Goal: Transaction & Acquisition: Purchase product/service

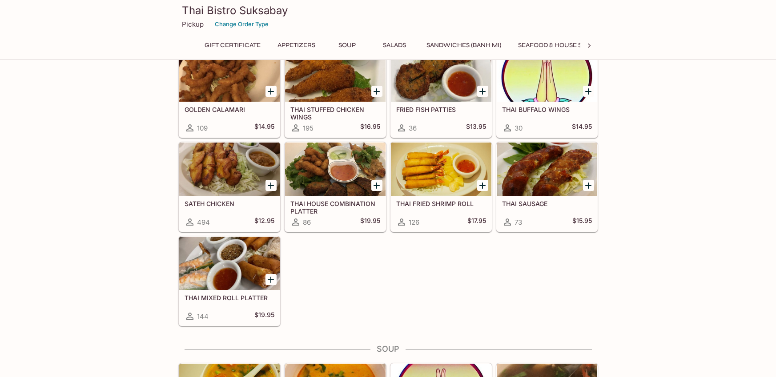
scroll to position [267, 0]
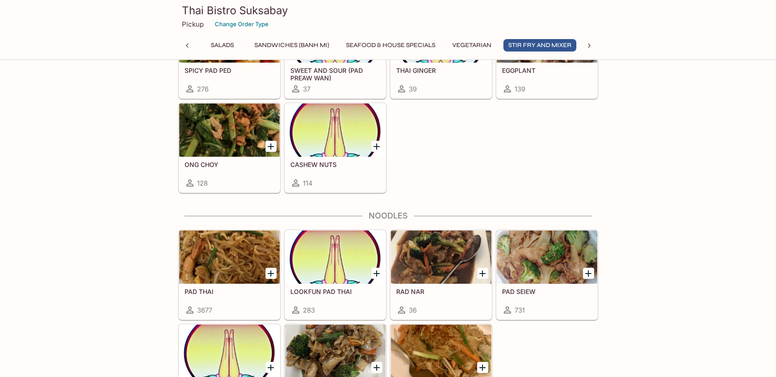
scroll to position [1867, 0]
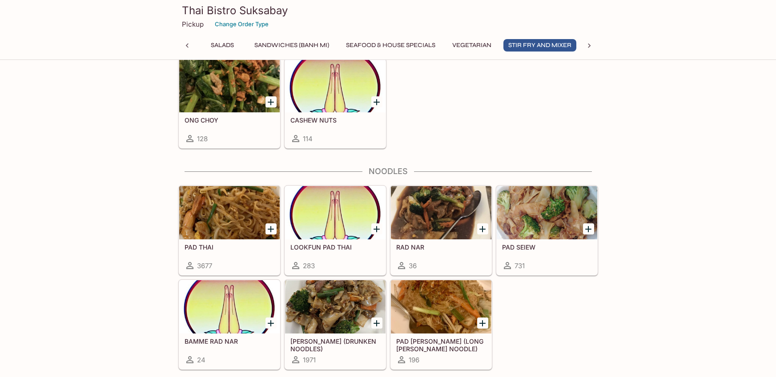
click at [215, 232] on div at bounding box center [229, 212] width 100 height 53
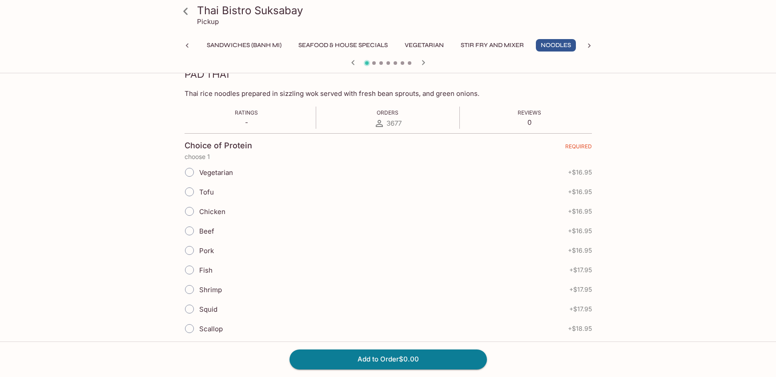
scroll to position [177, 0]
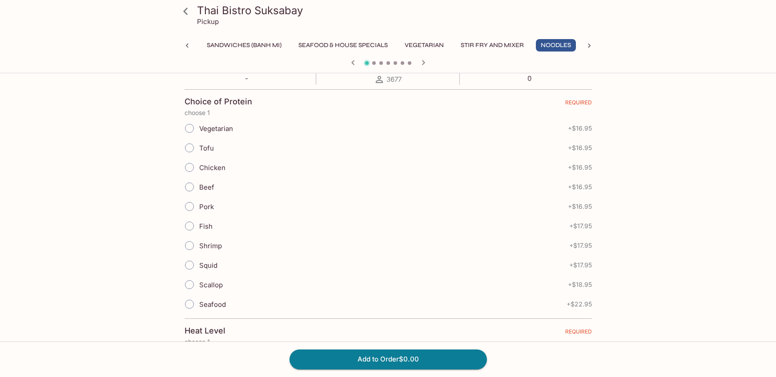
click at [189, 245] on input "Shrimp" at bounding box center [189, 245] width 19 height 19
radio input "true"
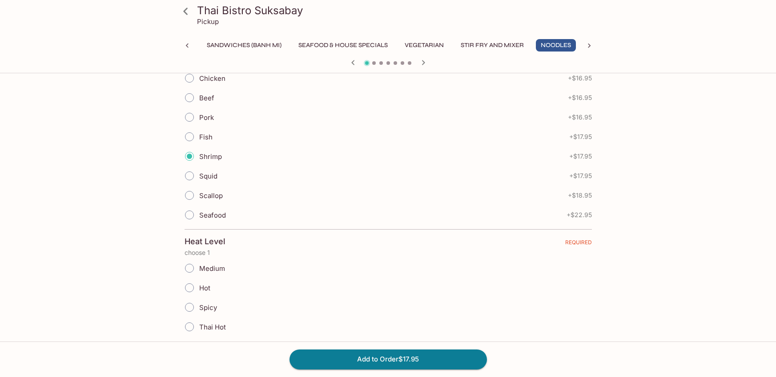
scroll to position [311, 0]
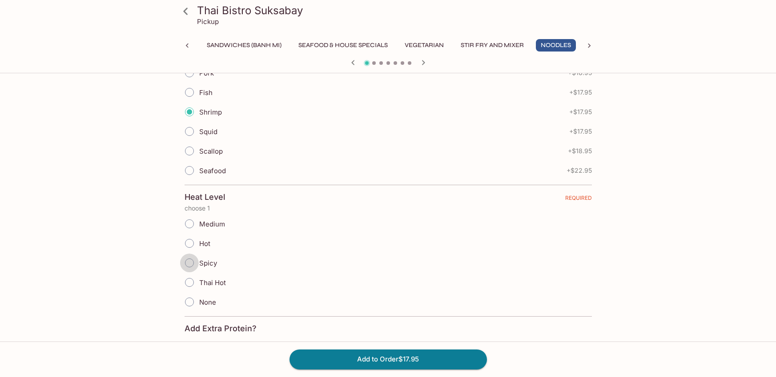
click at [192, 267] on input "Spicy" at bounding box center [189, 263] width 19 height 19
radio input "true"
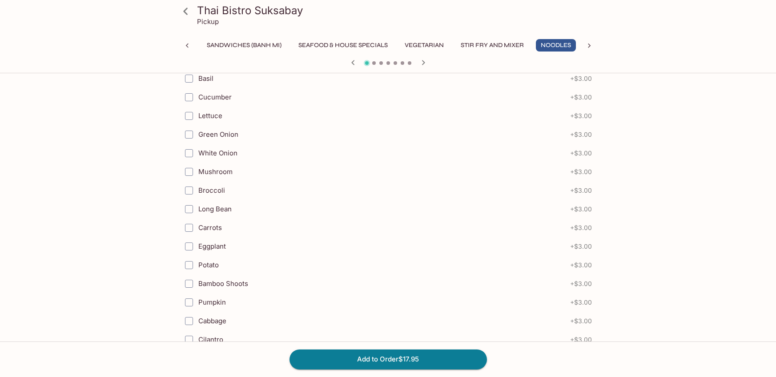
scroll to position [968, 0]
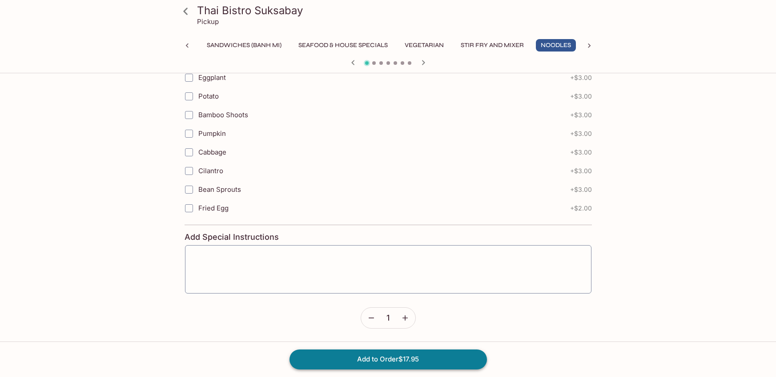
click at [396, 361] on button "Add to Order $17.95" at bounding box center [387, 360] width 197 height 20
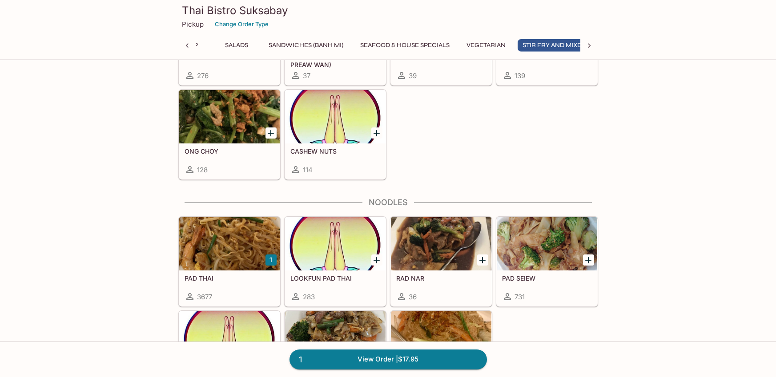
scroll to position [0, 172]
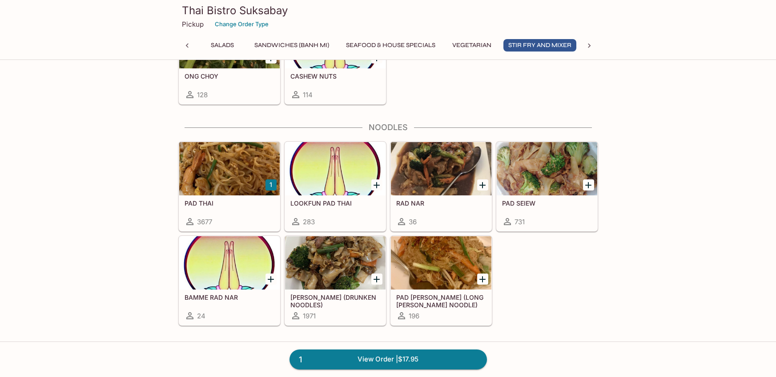
click at [213, 171] on div at bounding box center [229, 168] width 100 height 53
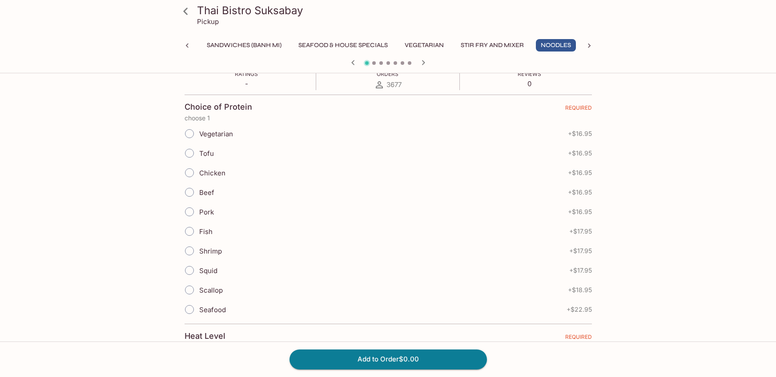
scroll to position [222, 0]
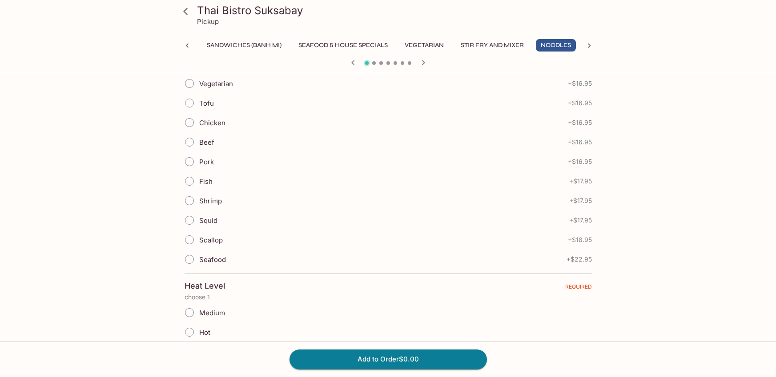
click at [190, 241] on input "Scallop" at bounding box center [189, 240] width 19 height 19
radio input "true"
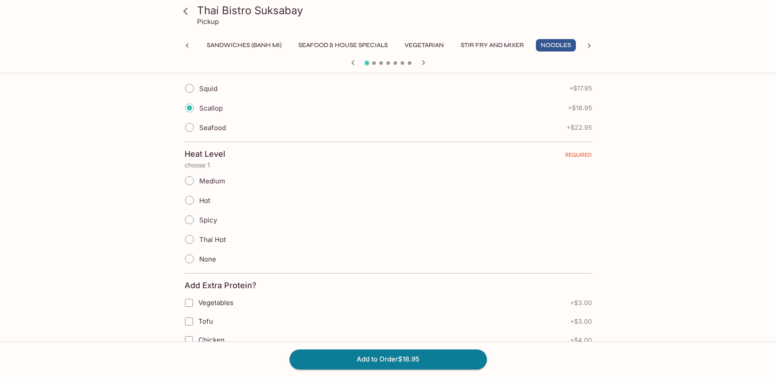
scroll to position [355, 0]
click at [189, 260] on input "None" at bounding box center [189, 258] width 19 height 19
radio input "true"
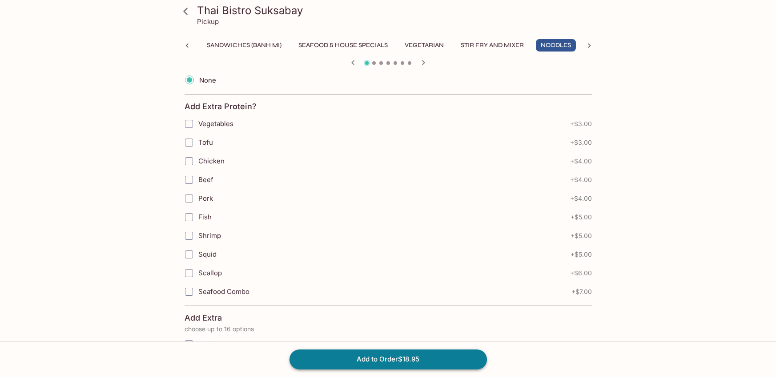
click at [390, 356] on button "Add to Order $18.95" at bounding box center [387, 360] width 197 height 20
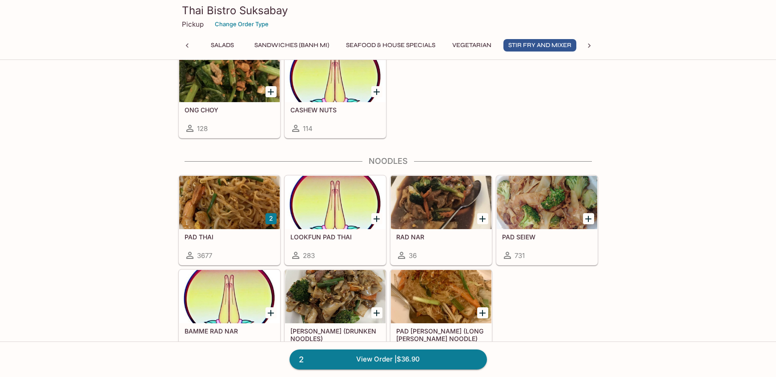
scroll to position [1911, 0]
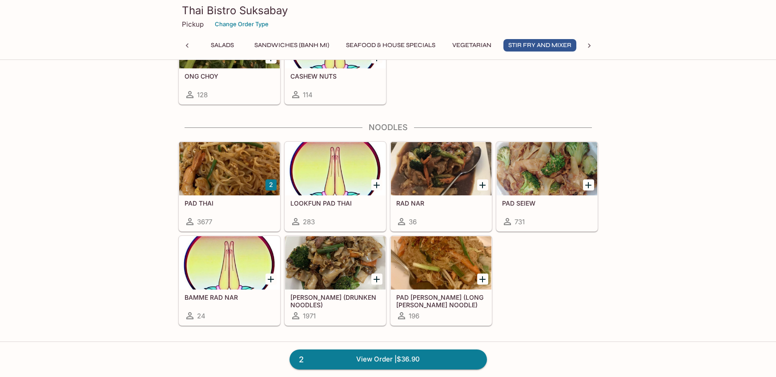
click at [356, 297] on h5 "[PERSON_NAME] (DRUNKEN NOODLES)" at bounding box center [335, 301] width 90 height 15
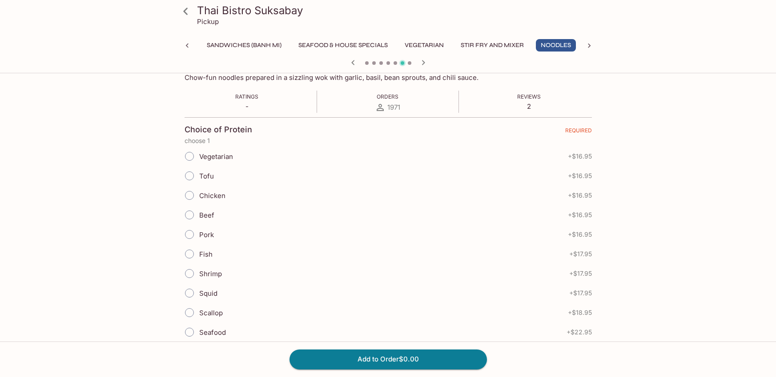
scroll to position [177, 0]
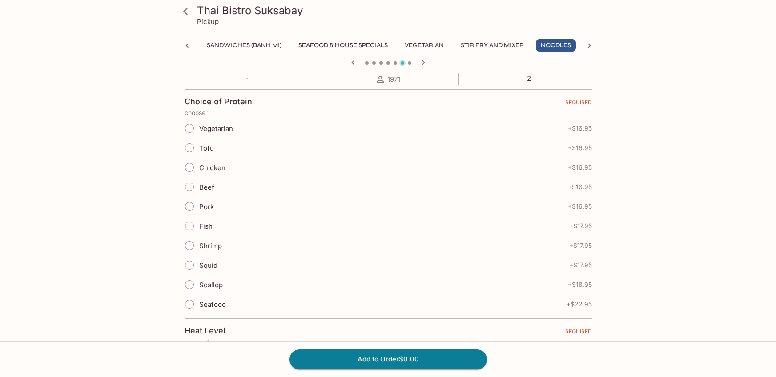
click at [188, 306] on input "Seafood" at bounding box center [189, 304] width 19 height 19
radio input "true"
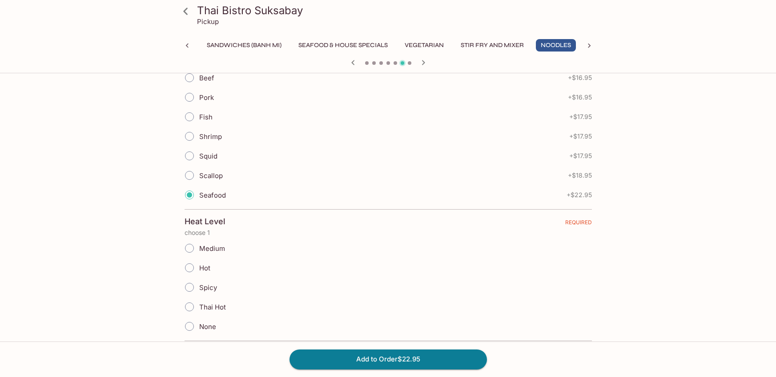
scroll to position [355, 0]
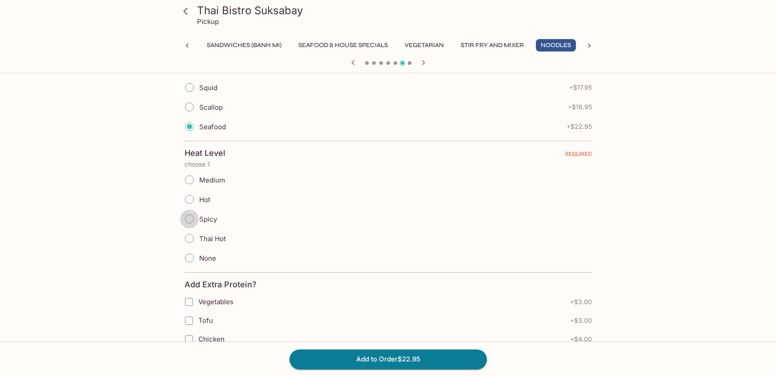
click at [190, 221] on input "Spicy" at bounding box center [189, 219] width 19 height 19
radio input "true"
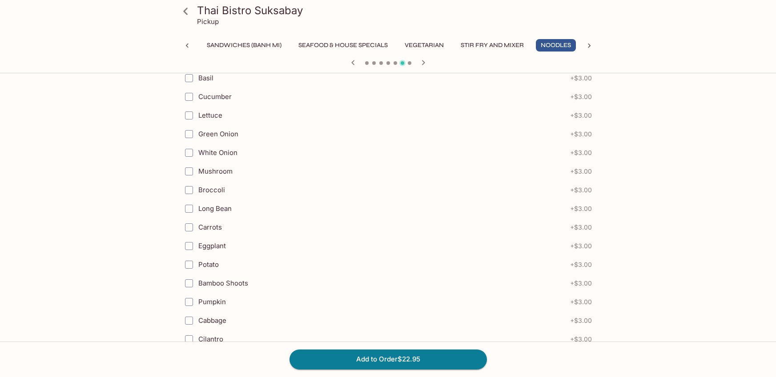
scroll to position [800, 0]
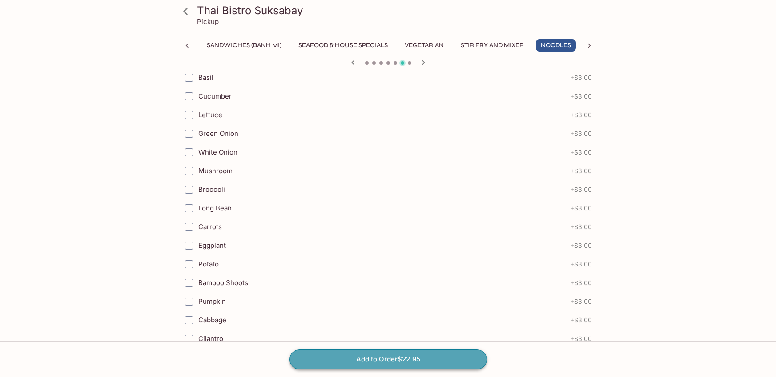
click at [395, 359] on button "Add to Order $22.95" at bounding box center [387, 360] width 197 height 20
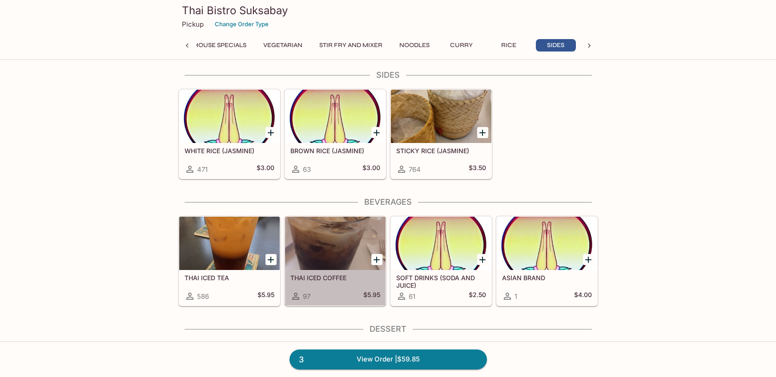
click at [330, 260] on div at bounding box center [335, 243] width 100 height 53
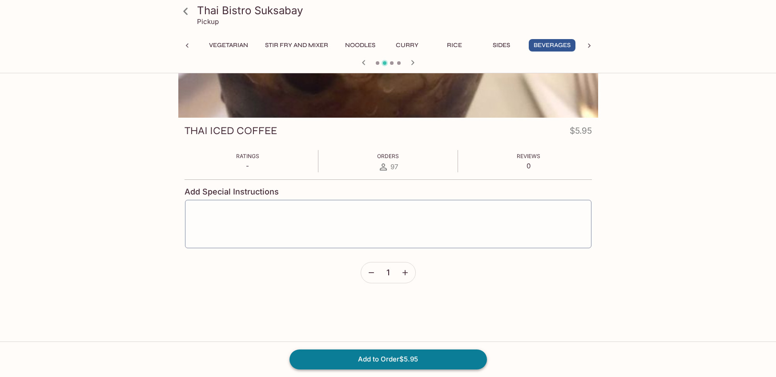
click at [396, 361] on button "Add to Order $5.95" at bounding box center [387, 360] width 197 height 20
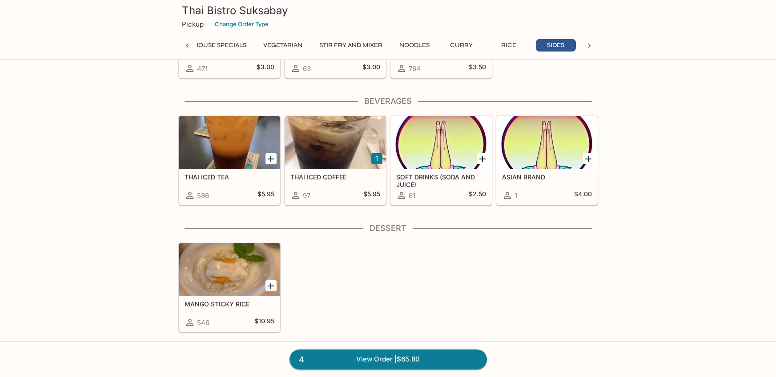
click at [246, 320] on div "546 $10.95" at bounding box center [229, 322] width 90 height 11
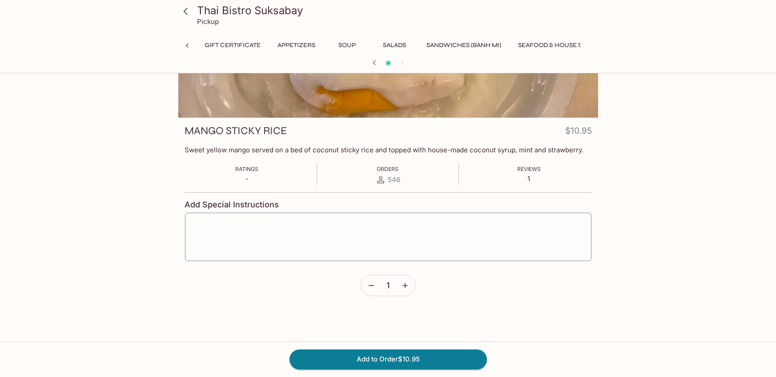
scroll to position [0, 462]
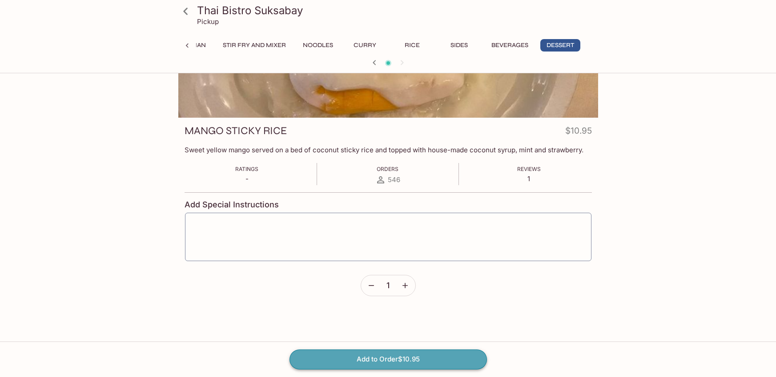
click at [407, 359] on button "Add to Order $10.95" at bounding box center [387, 360] width 197 height 20
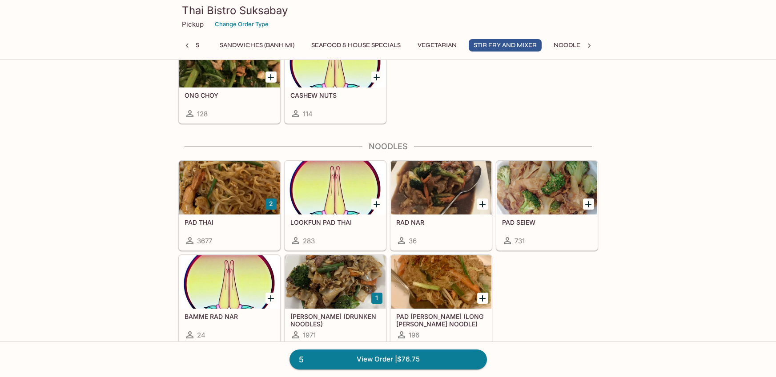
scroll to position [0, 220]
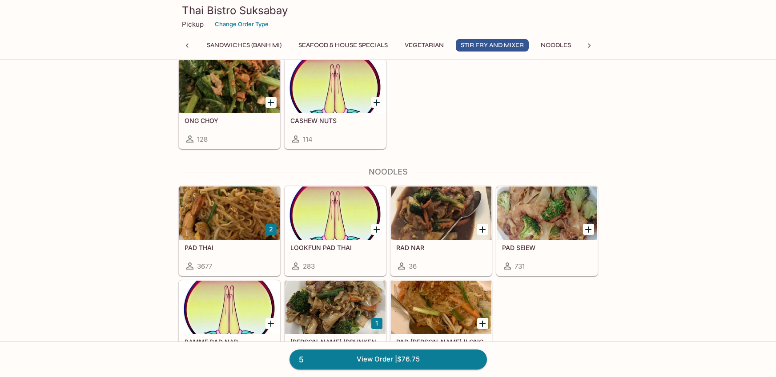
click at [217, 216] on div at bounding box center [229, 213] width 100 height 53
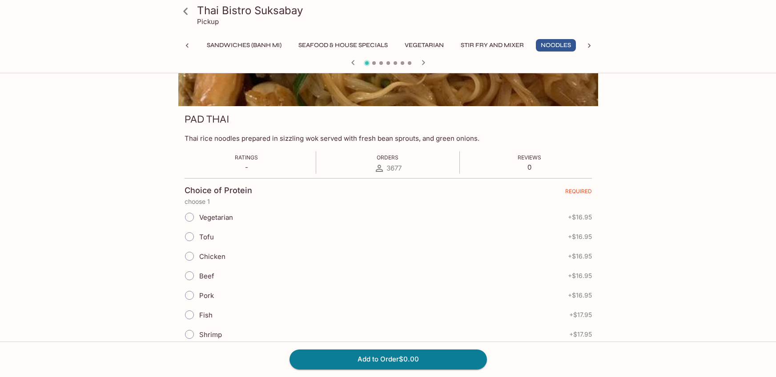
scroll to position [133, 0]
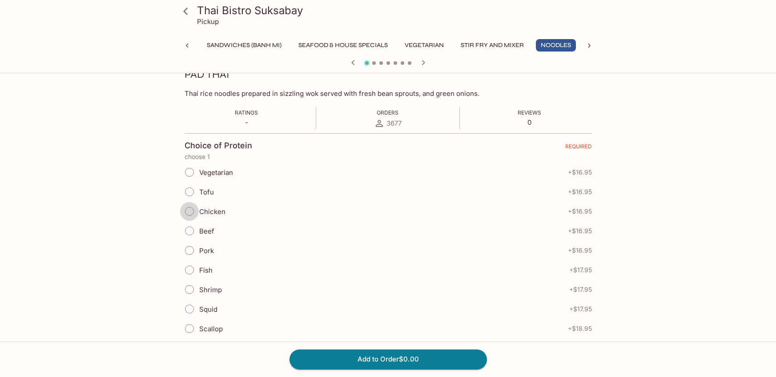
click at [192, 212] on input "Chicken" at bounding box center [189, 211] width 19 height 19
radio input "true"
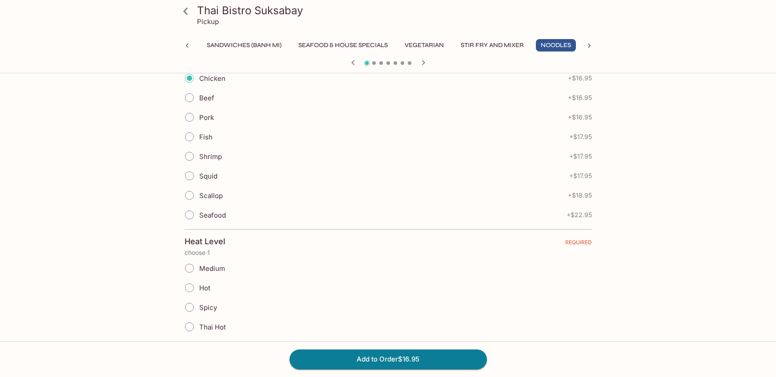
scroll to position [355, 0]
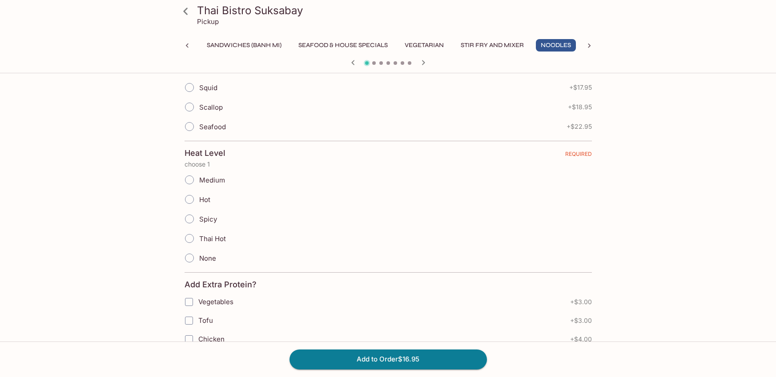
click at [185, 180] on input "Medium" at bounding box center [189, 180] width 19 height 19
radio input "true"
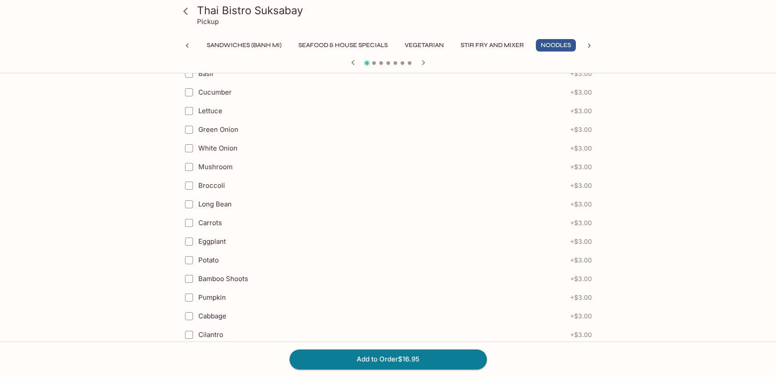
scroll to position [968, 0]
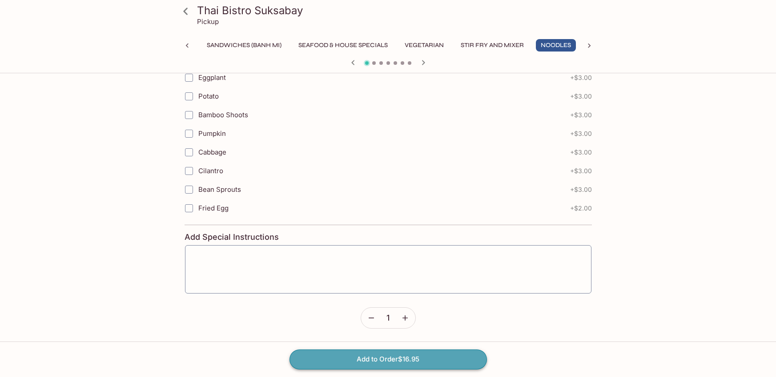
click at [383, 362] on button "Add to Order $16.95" at bounding box center [387, 360] width 197 height 20
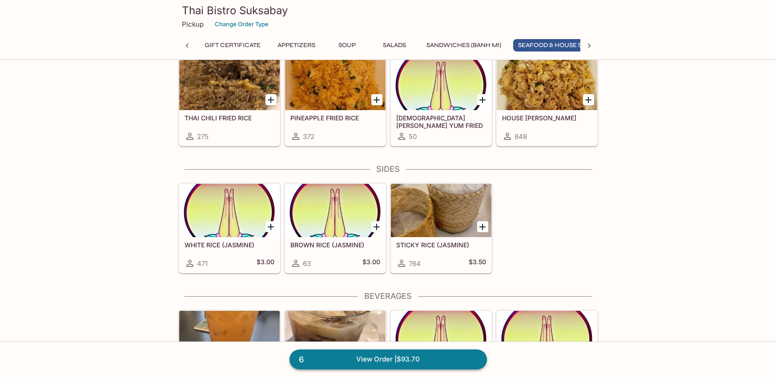
scroll to position [1024, 0]
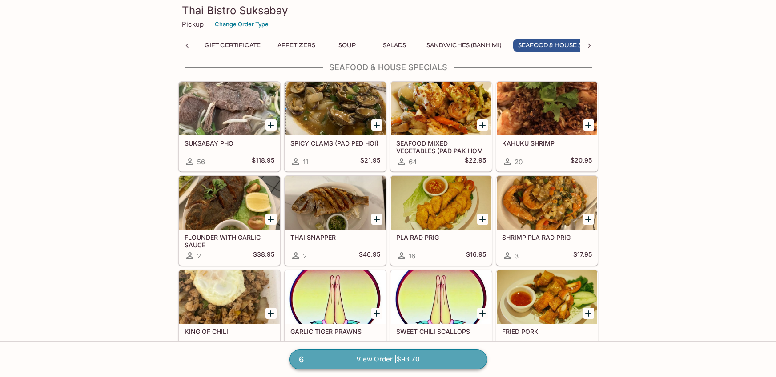
click at [433, 360] on link "6 View Order | $93.70" at bounding box center [387, 360] width 197 height 20
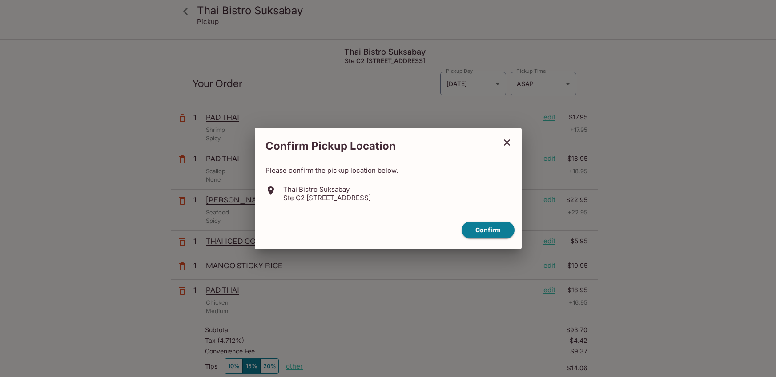
scroll to position [191, 0]
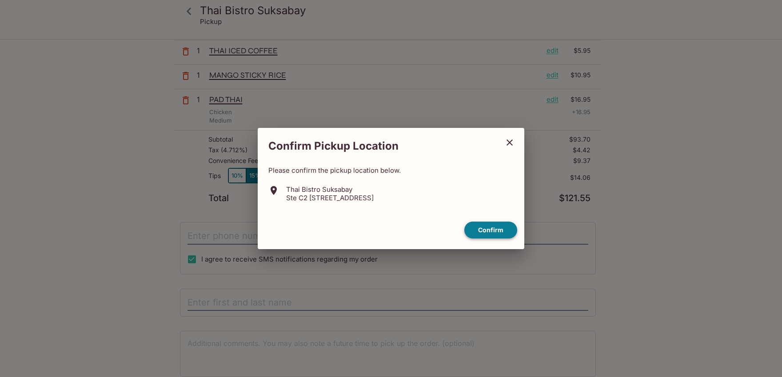
click at [500, 230] on button "Confirm" at bounding box center [490, 230] width 53 height 17
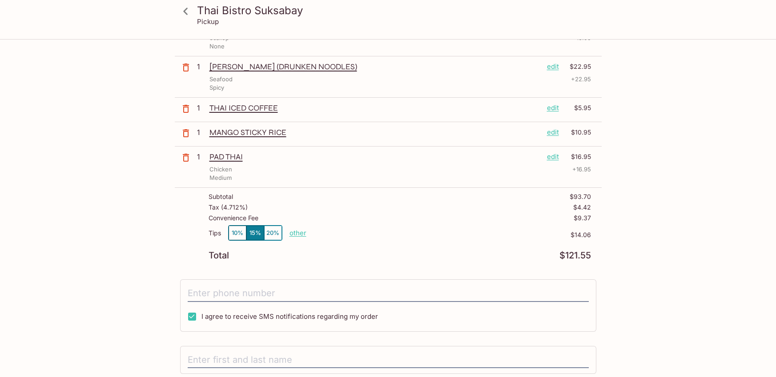
scroll to position [178, 0]
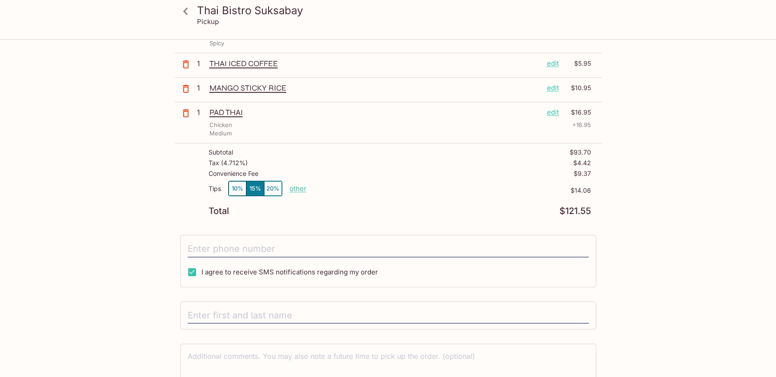
click at [232, 192] on button "10%" at bounding box center [237, 188] width 18 height 15
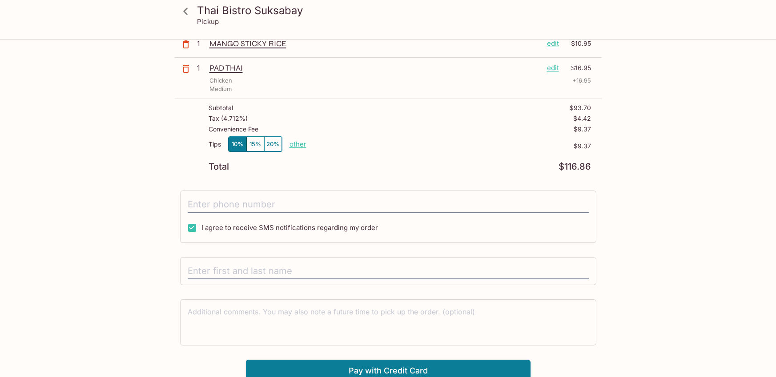
scroll to position [227, 0]
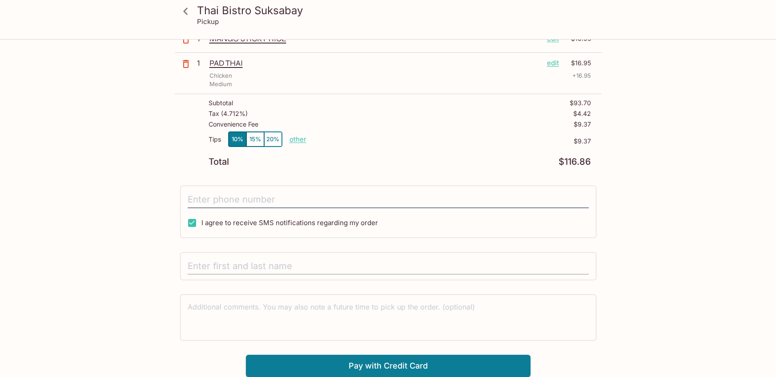
click at [315, 266] on input "text" at bounding box center [388, 266] width 401 height 17
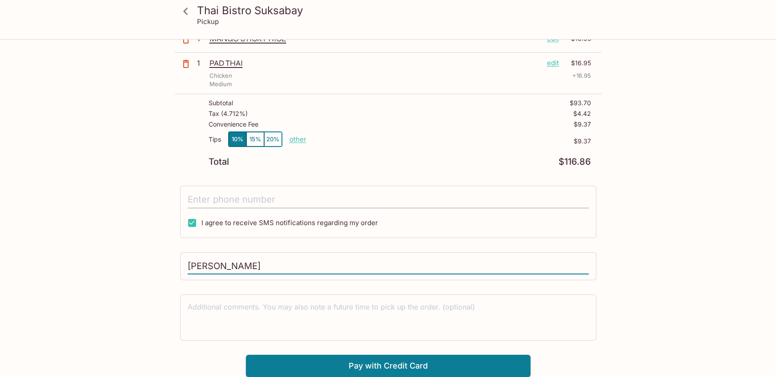
type input "[PERSON_NAME]"
click at [206, 201] on input "tel" at bounding box center [388, 200] width 401 height 17
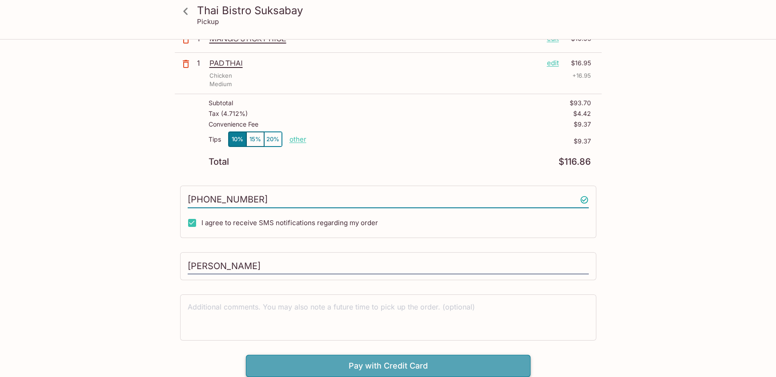
type input "[PHONE_NUMBER]"
click at [371, 371] on button "Pay with Credit Card" at bounding box center [388, 366] width 284 height 22
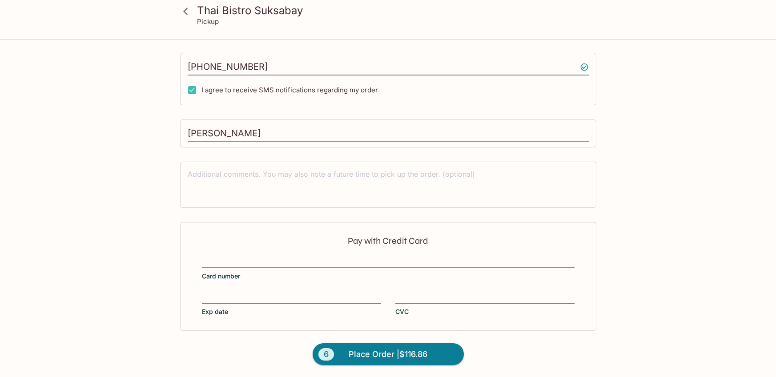
scroll to position [360, 0]
click at [307, 256] on iframe at bounding box center [388, 261] width 372 height 10
